Goal: Navigation & Orientation: Find specific page/section

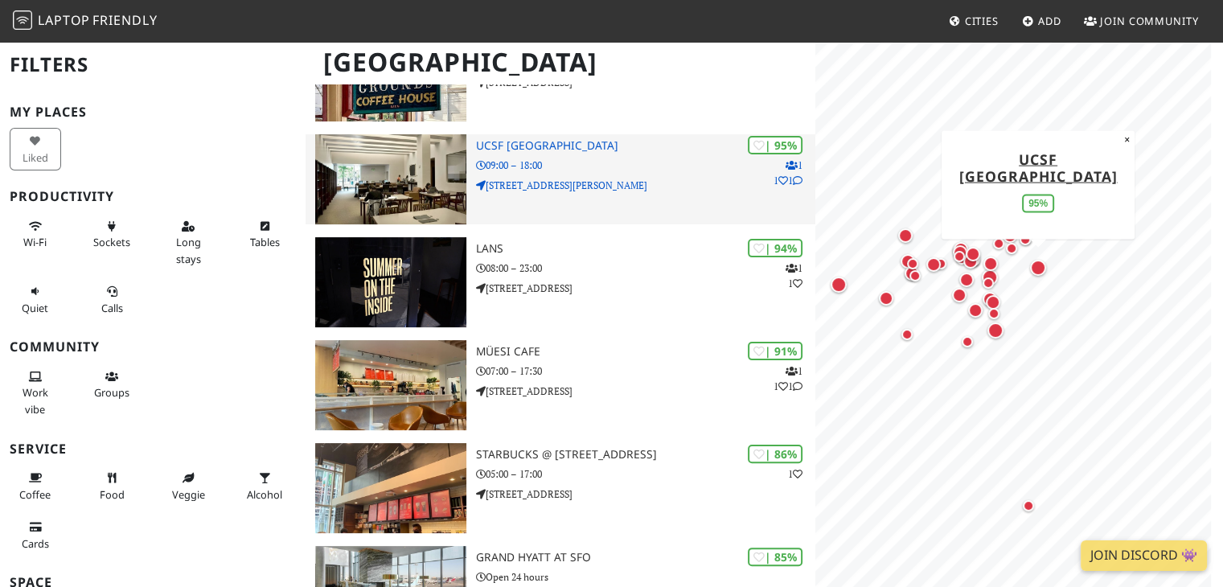
scroll to position [331, 0]
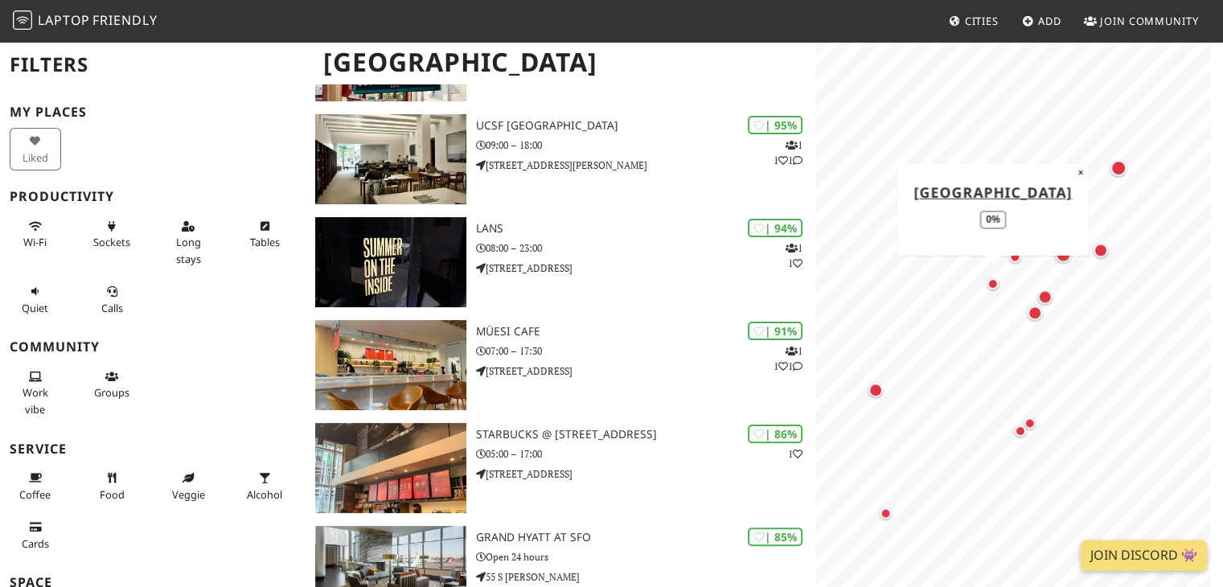
drag, startPoint x: 843, startPoint y: 293, endPoint x: 985, endPoint y: 282, distance: 142.8
click at [985, 282] on div "Map marker" at bounding box center [993, 284] width 32 height 32
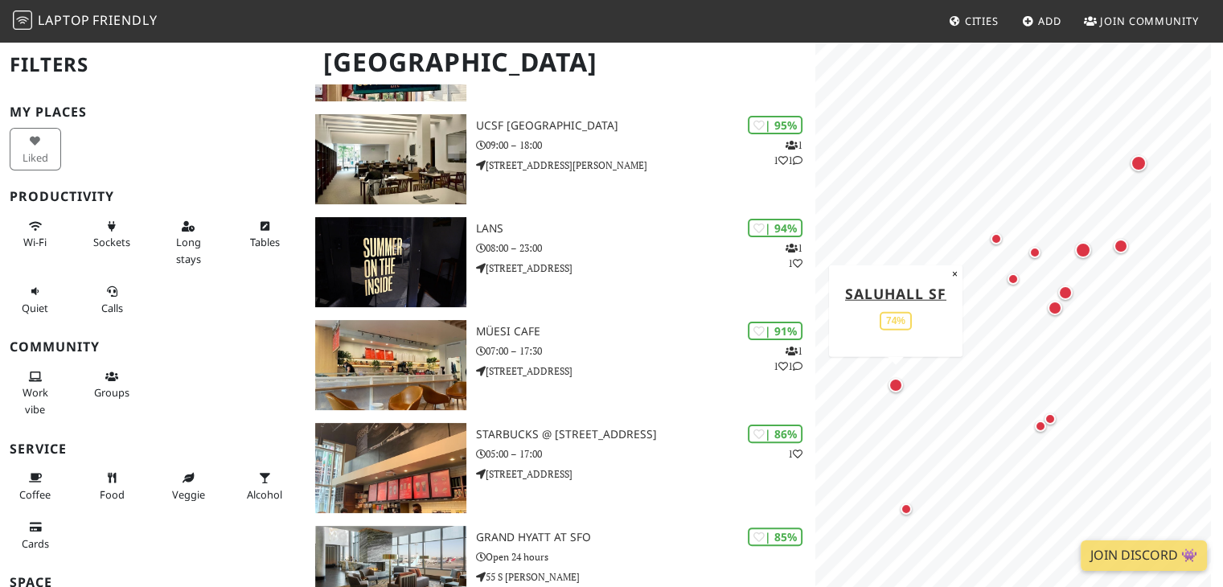
click at [894, 384] on div "Map marker" at bounding box center [896, 385] width 14 height 14
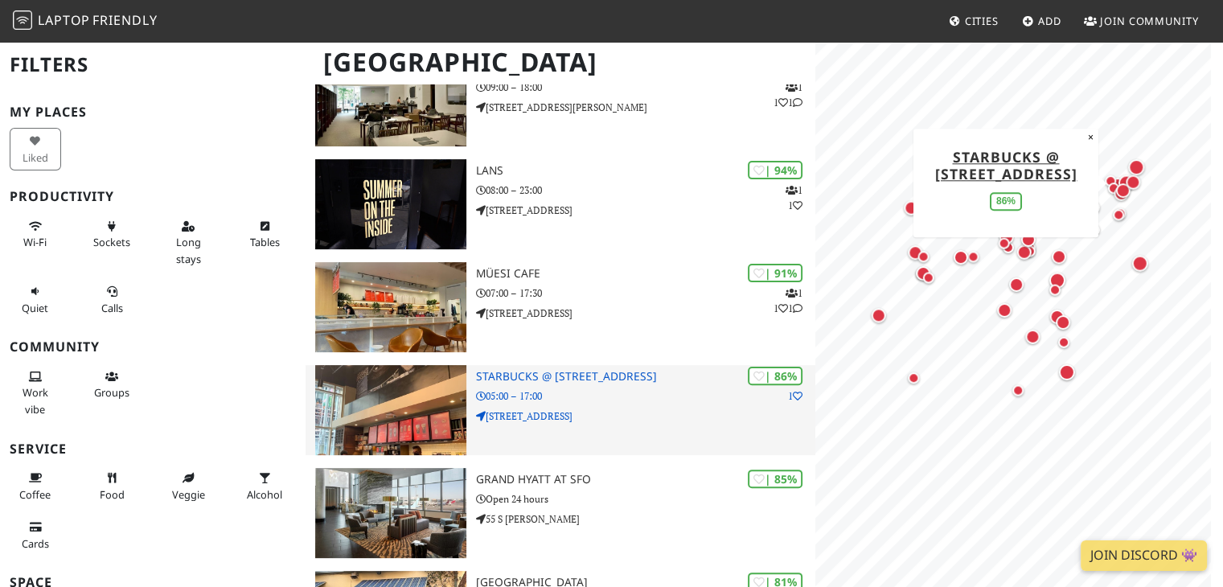
scroll to position [429, 0]
